Goal: Find specific page/section: Find specific page/section

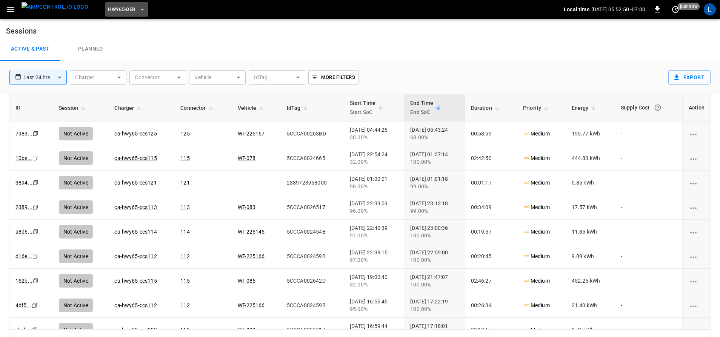
click at [139, 9] on icon "button" at bounding box center [143, 10] width 8 height 8
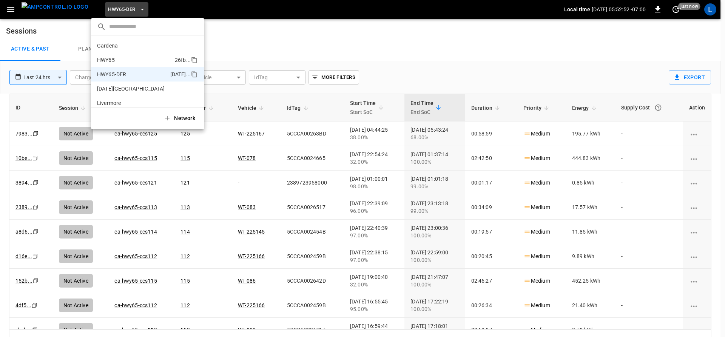
click at [134, 55] on li "HWY65 26fb ..." at bounding box center [147, 60] width 113 height 14
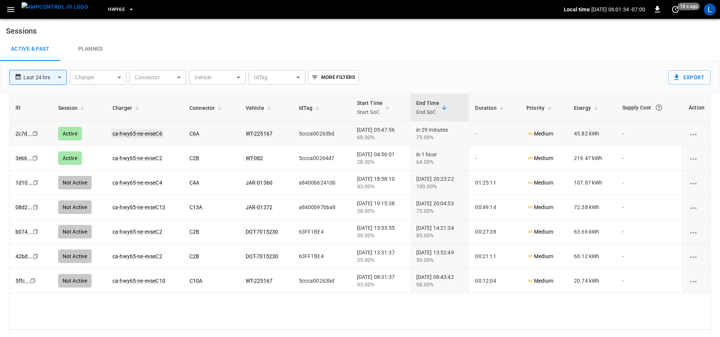
click at [140, 131] on link "ca-hwy65-ne-evseC6" at bounding box center [137, 133] width 53 height 9
click at [143, 158] on link "ca-hwy65-ne-evseC2" at bounding box center [137, 158] width 53 height 9
click at [143, 134] on link "ca-hwy65-ne-evseC6" at bounding box center [137, 133] width 53 height 9
click at [140, 159] on link "ca-hwy65-ne-evseC2" at bounding box center [137, 158] width 53 height 9
click at [136, 159] on link "ca-hwy65-ne-evseC2" at bounding box center [137, 158] width 53 height 9
